Goal: Transaction & Acquisition: Purchase product/service

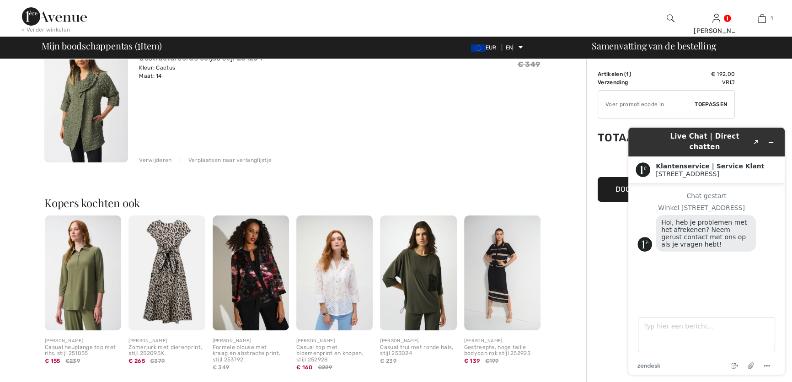
scroll to position [124, 0]
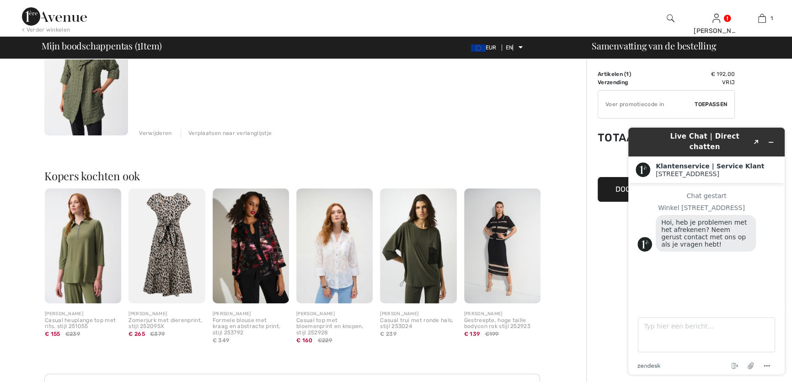
click at [257, 244] on img at bounding box center [251, 245] width 76 height 115
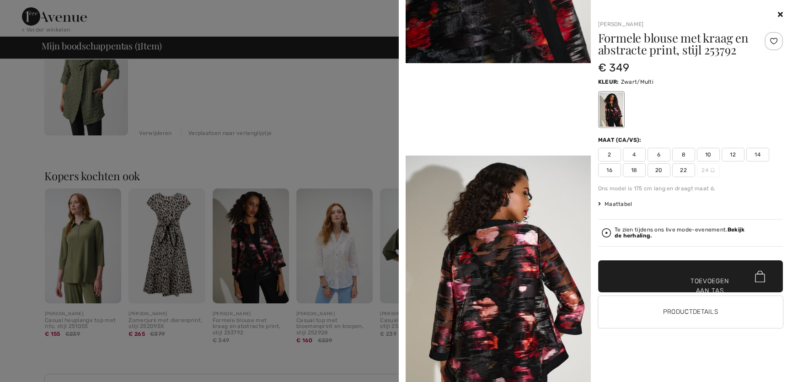
scroll to position [499, 0]
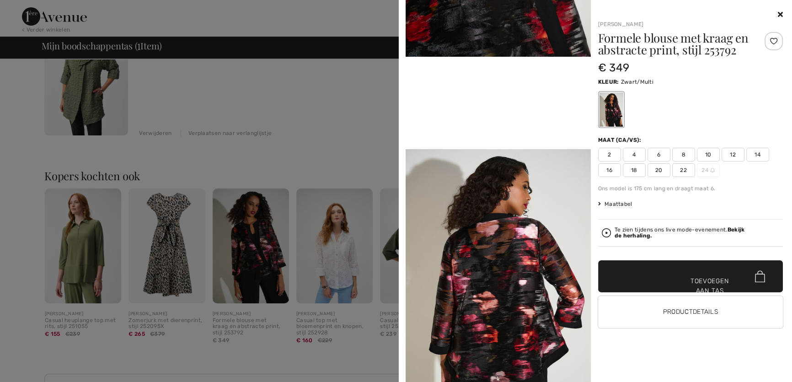
click at [759, 158] on font "14" at bounding box center [758, 155] width 6 height 8
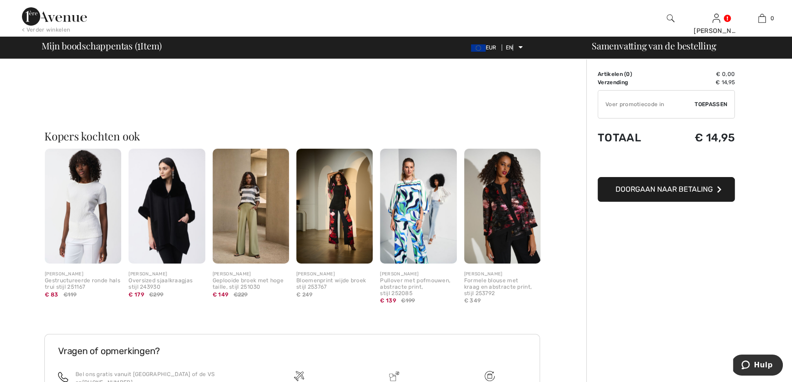
scroll to position [208, 0]
